Goal: Information Seeking & Learning: Learn about a topic

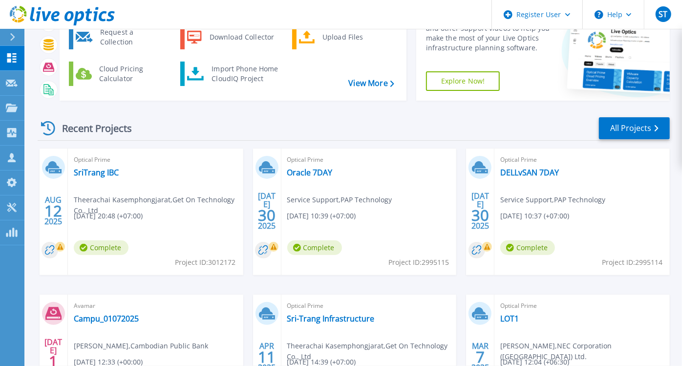
scroll to position [64, 0]
click at [100, 174] on link "SriTrang IBC" at bounding box center [96, 172] width 45 height 10
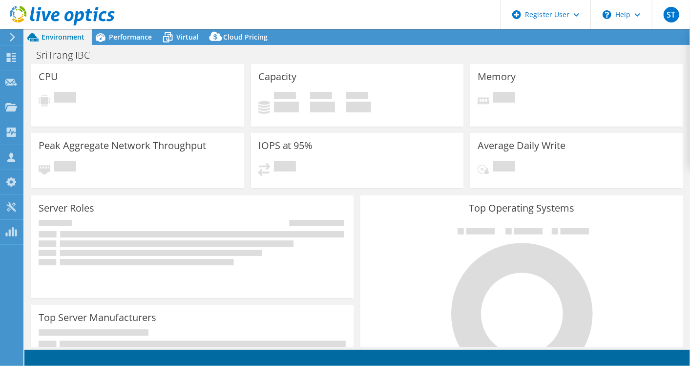
select select "Singapore"
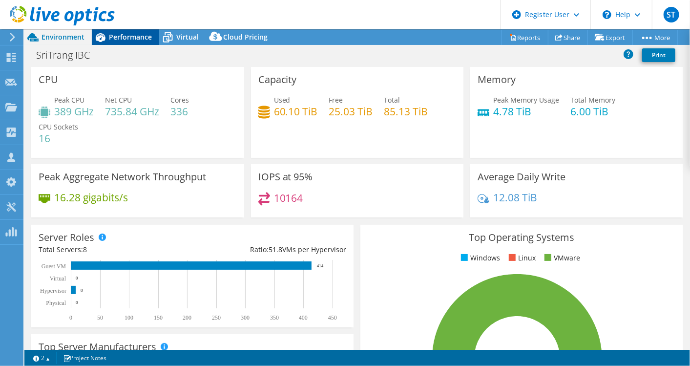
click at [135, 38] on span "Performance" at bounding box center [130, 36] width 43 height 9
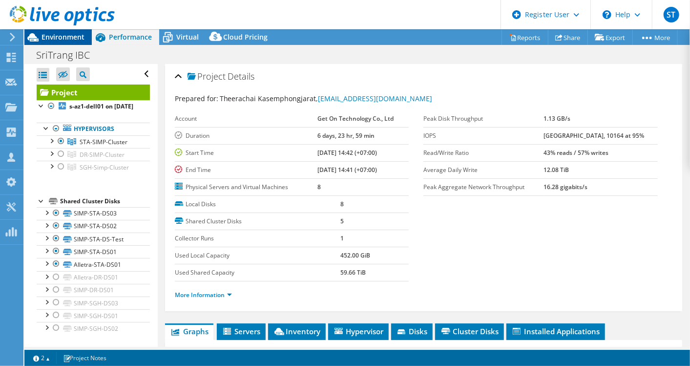
click at [72, 34] on span "Environment" at bounding box center [63, 36] width 43 height 9
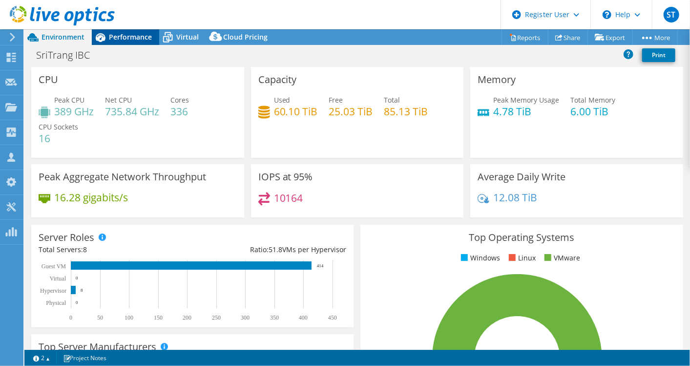
click at [137, 39] on span "Performance" at bounding box center [130, 36] width 43 height 9
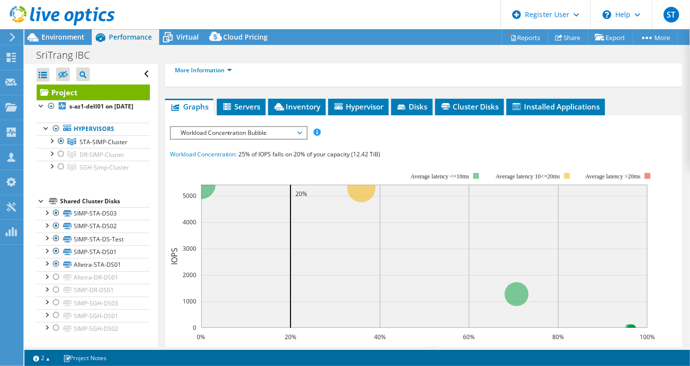
scroll to position [209, 0]
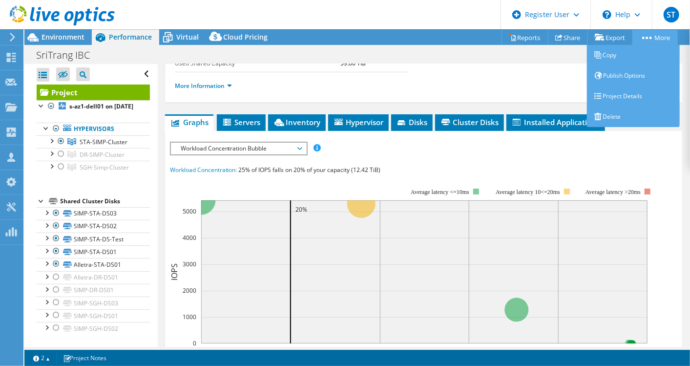
click at [644, 37] on icon at bounding box center [647, 38] width 10 height 2
click at [616, 95] on link "Project Details" at bounding box center [633, 96] width 93 height 21
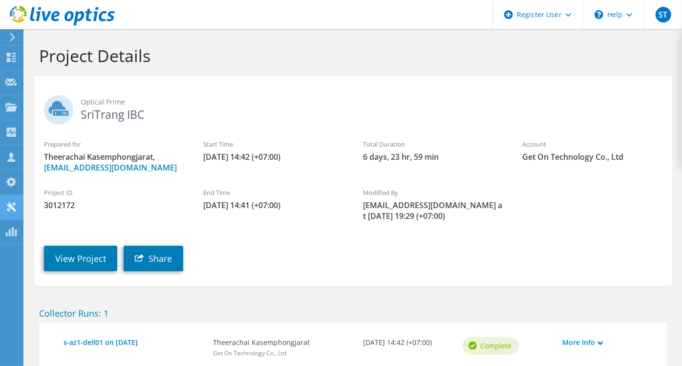
drag, startPoint x: 78, startPoint y: 205, endPoint x: 22, endPoint y: 209, distance: 55.8
click at [22, 209] on div "ST Dell User Suwat Techapradinan Suwat.Techapradinan@dell.com Dell My Profile L…" at bounding box center [341, 216] width 682 height 432
drag, startPoint x: 22, startPoint y: 209, endPoint x: 106, endPoint y: 214, distance: 83.6
click at [106, 214] on div "Project ID 3012172" at bounding box center [113, 199] width 159 height 33
click at [79, 209] on span "3012172" at bounding box center [114, 205] width 140 height 11
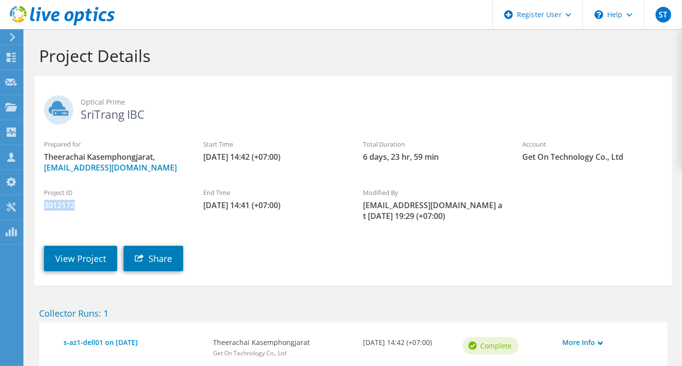
drag, startPoint x: 79, startPoint y: 208, endPoint x: 44, endPoint y: 209, distance: 34.7
click at [44, 209] on span "3012172" at bounding box center [114, 205] width 140 height 11
click at [14, 56] on icon at bounding box center [11, 57] width 12 height 9
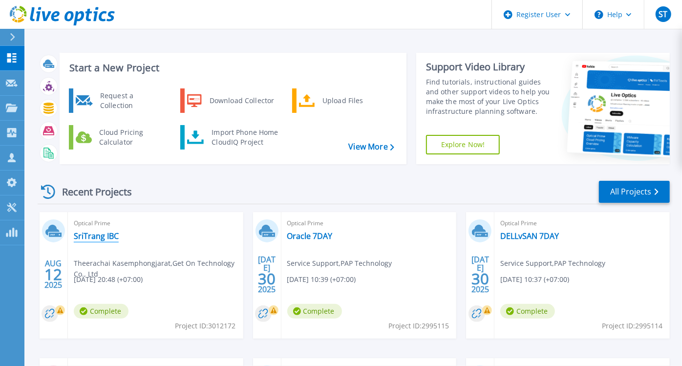
click at [96, 233] on link "SriTrang IBC" at bounding box center [96, 236] width 45 height 10
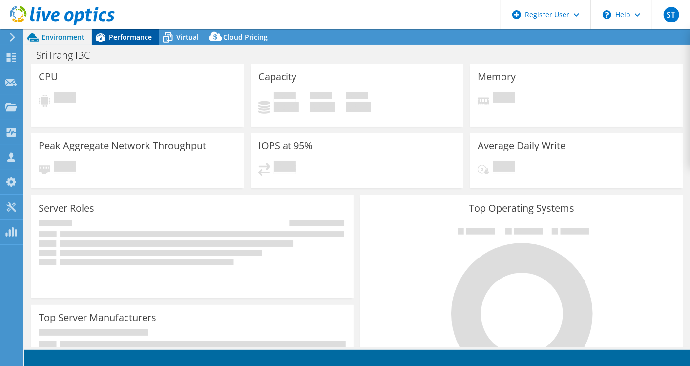
click at [122, 34] on span "Performance" at bounding box center [130, 36] width 43 height 9
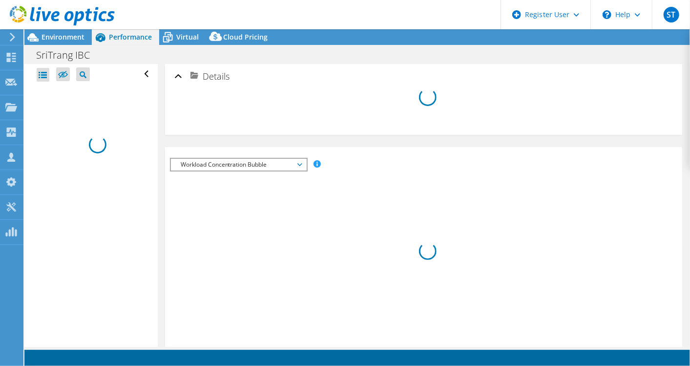
select select "USD"
select select "[GEOGRAPHIC_DATA]"
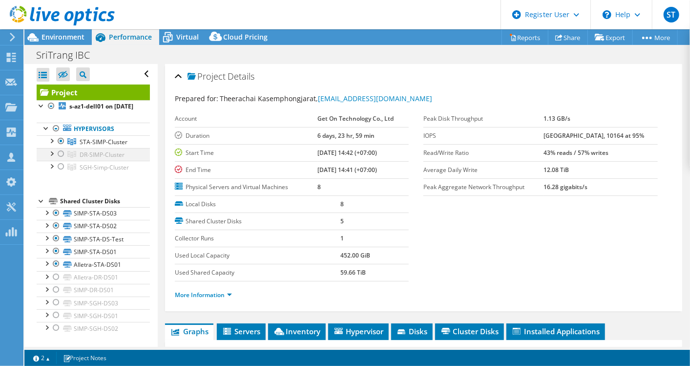
click at [61, 160] on div at bounding box center [61, 154] width 10 height 12
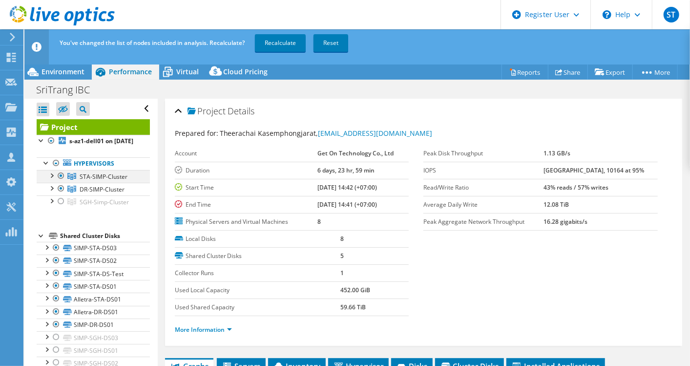
click at [63, 182] on div at bounding box center [61, 176] width 10 height 12
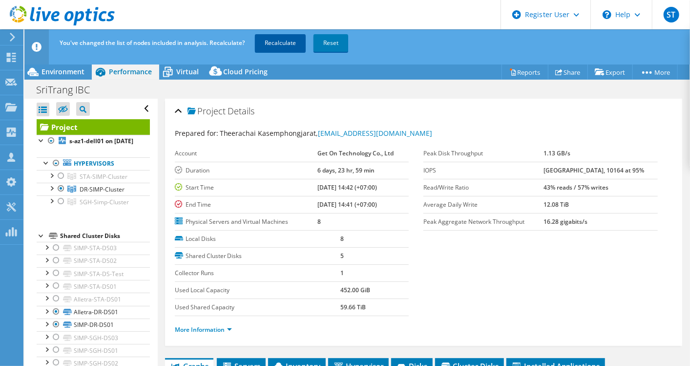
click at [279, 47] on link "Recalculate" at bounding box center [280, 43] width 51 height 18
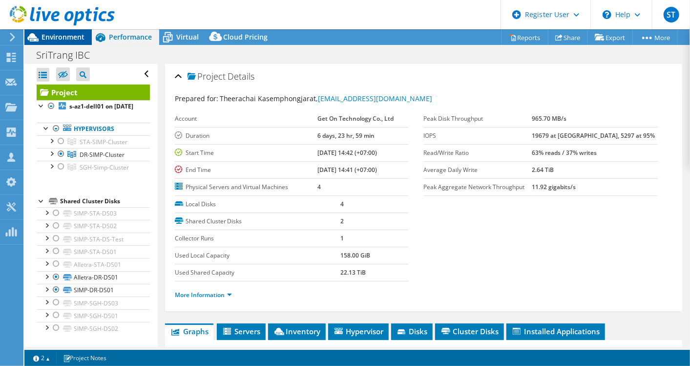
click at [67, 35] on span "Environment" at bounding box center [63, 36] width 43 height 9
